Goal: Communication & Community: Answer question/provide support

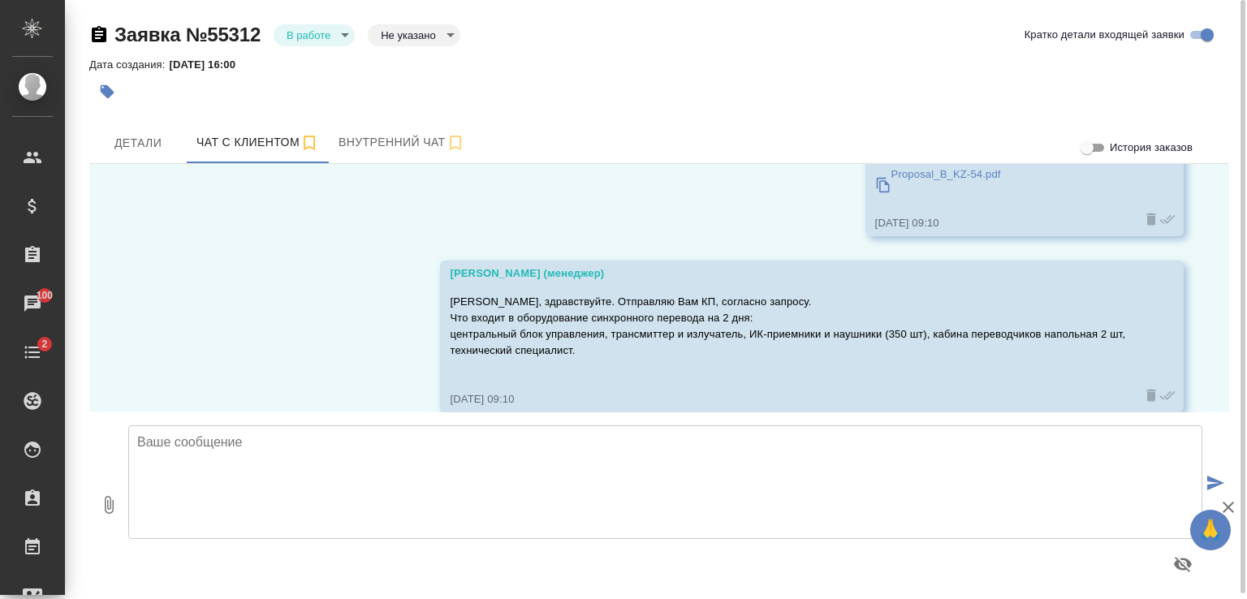
scroll to position [3573, 0]
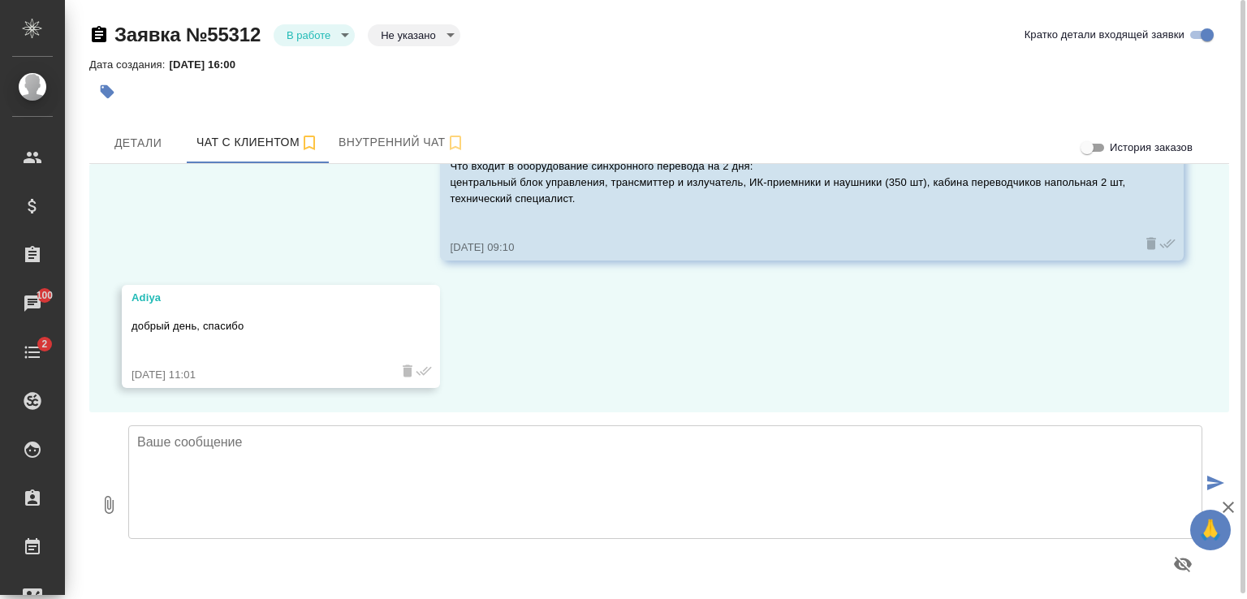
click at [450, 456] on textarea at bounding box center [665, 483] width 1074 height 114
type textarea "Адия, добрый день."
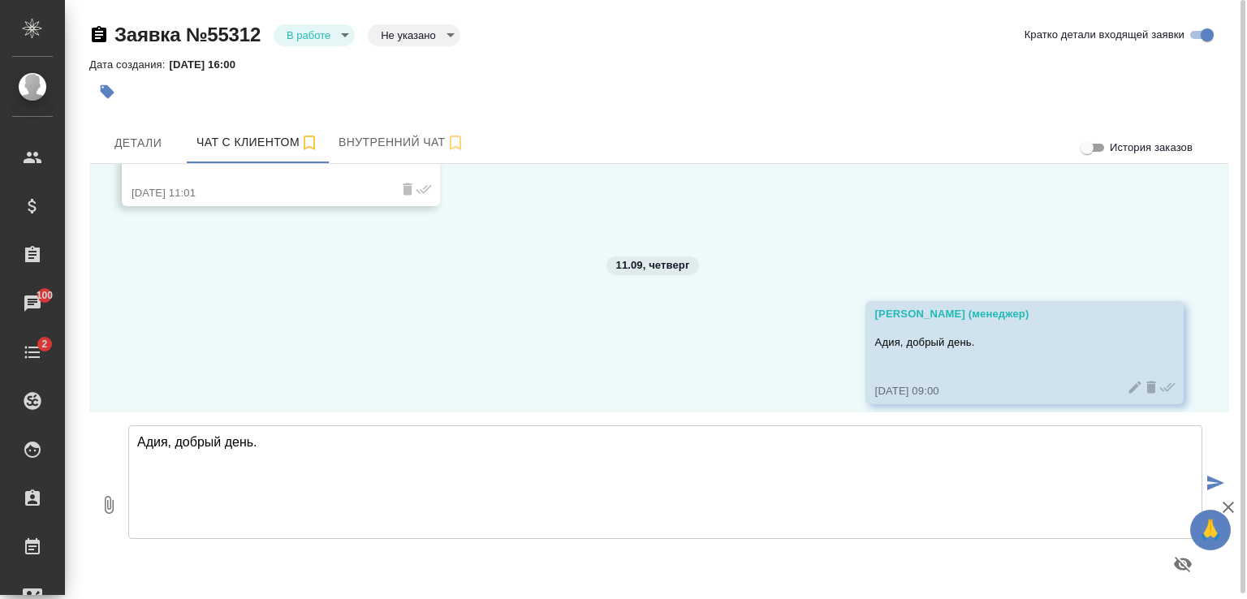
scroll to position [3771, 0]
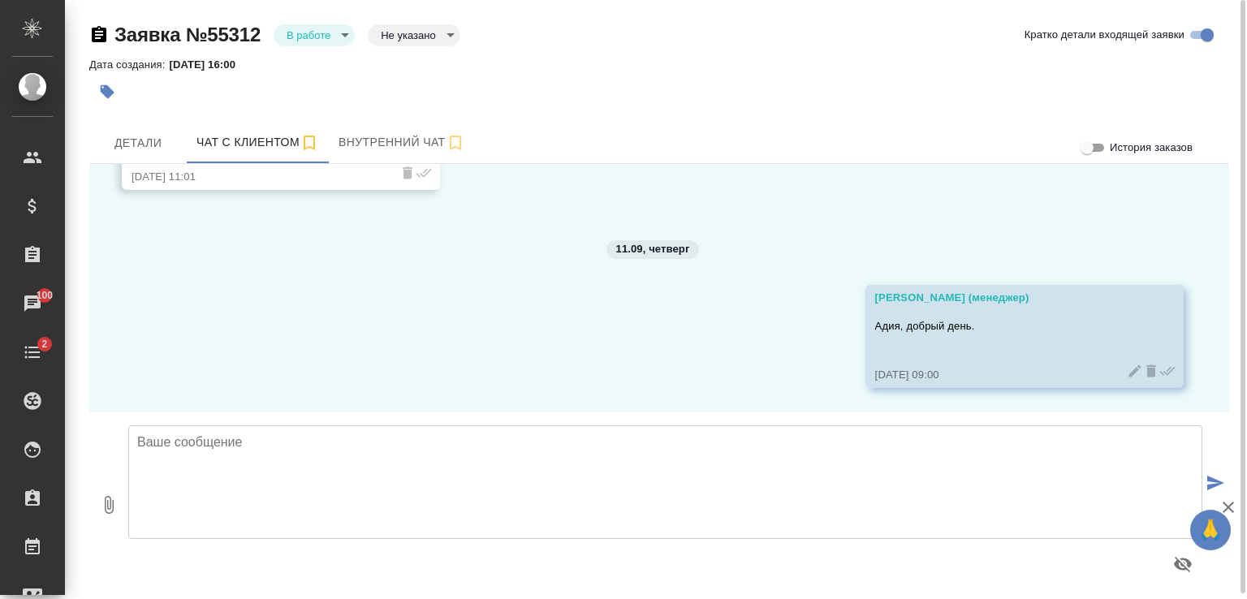
type textarea "Ч"
type textarea "П"
type textarea "Ч"
type textarea "Скажите, пожалуйста, есть ли у Вас какие-то вопросы о нашем КП?"
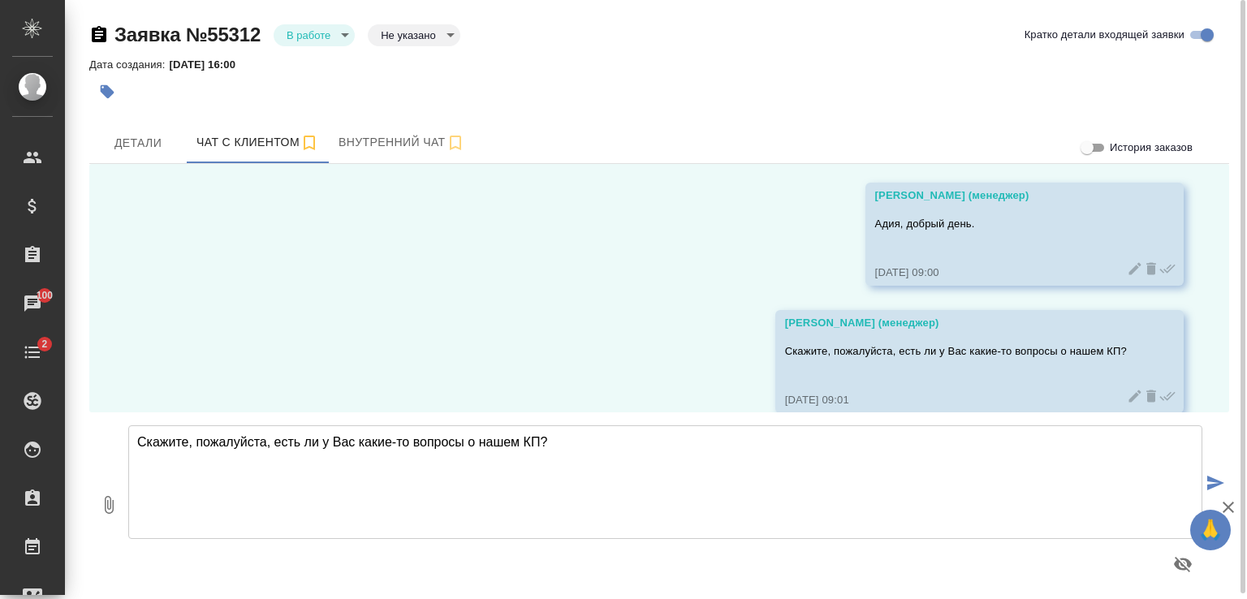
scroll to position [3899, 0]
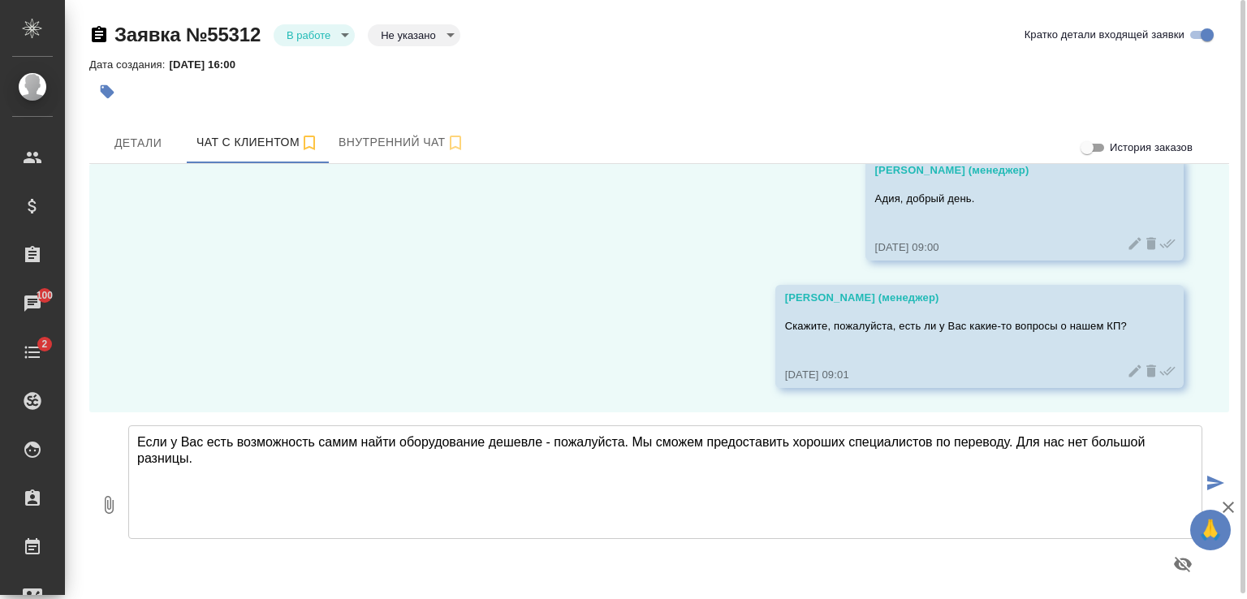
type textarea "Если у Вас есть возможность самим найти оборудование дешевле - пожалуйста. Мы с…"
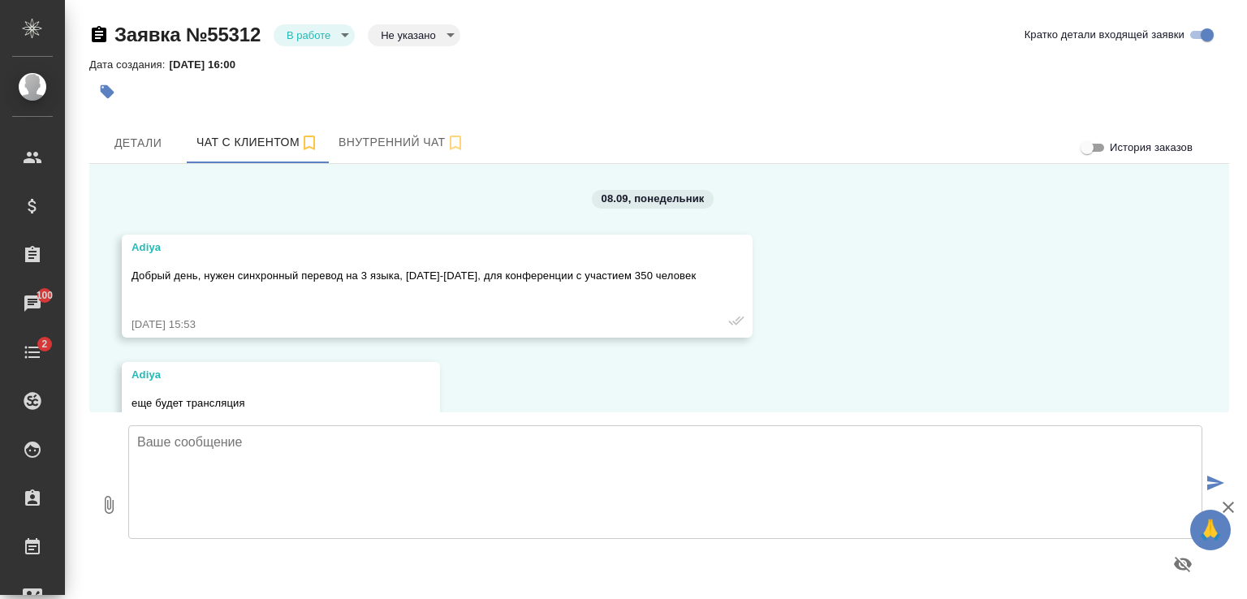
scroll to position [4043, 0]
